Goal: Use online tool/utility

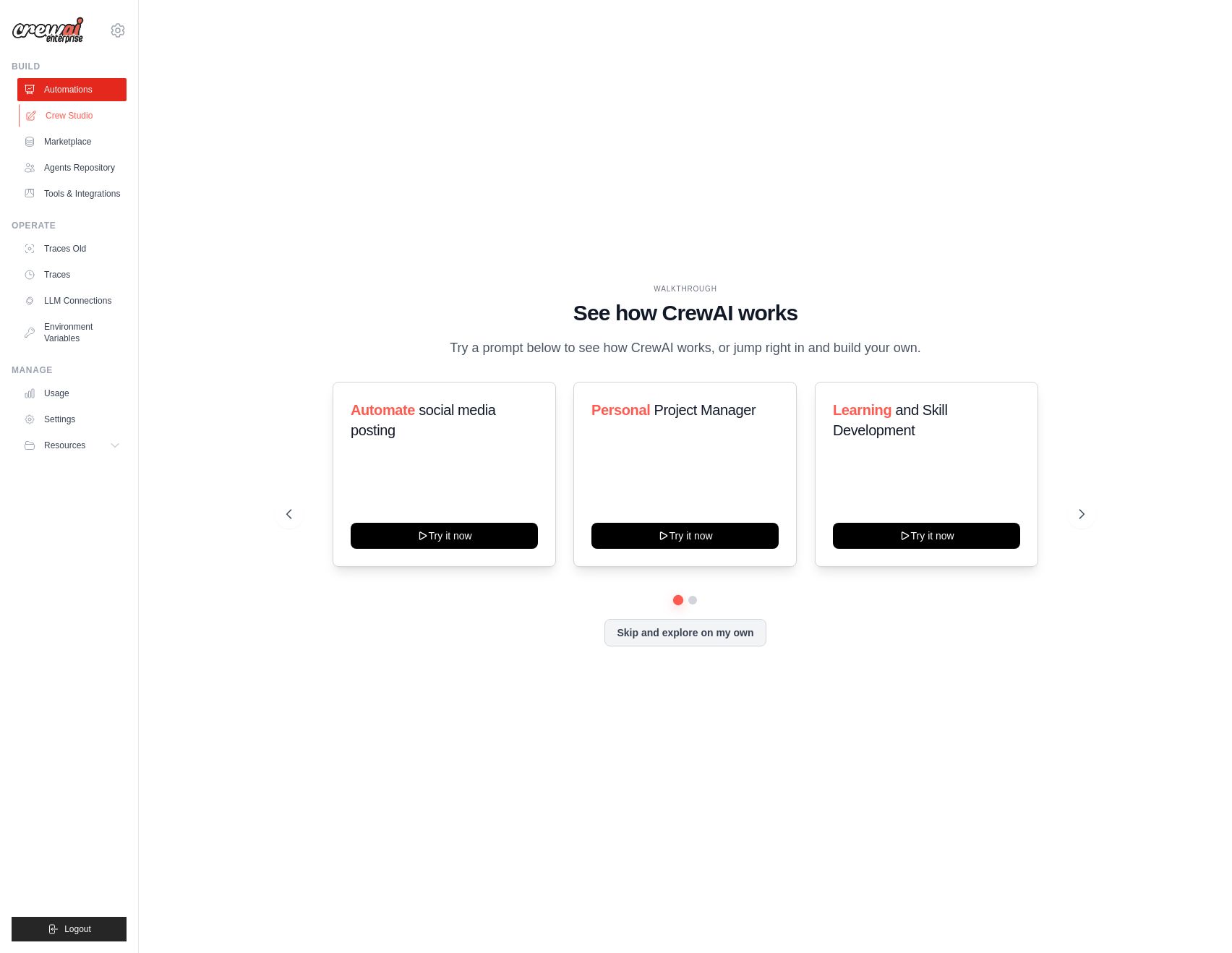
click at [72, 121] on link "Crew Studio" at bounding box center [73, 116] width 109 height 23
